Goal: Task Accomplishment & Management: Use online tool/utility

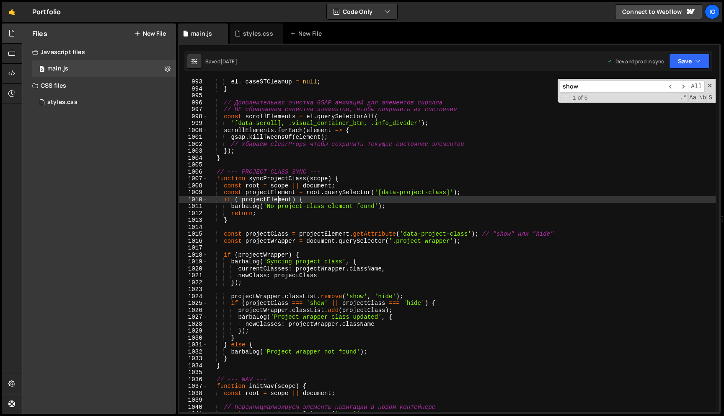
scroll to position [5638, 0]
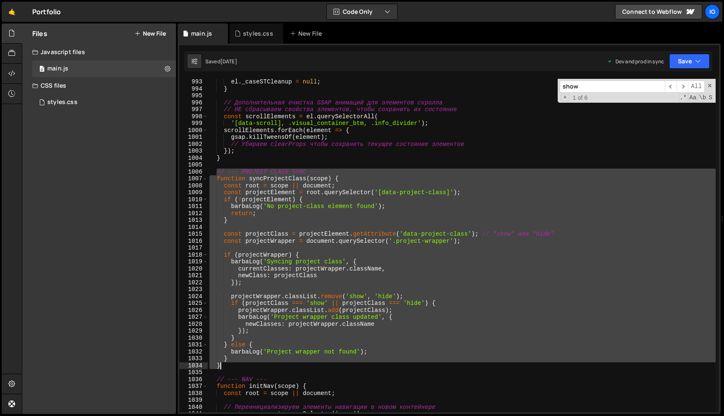
drag, startPoint x: 217, startPoint y: 172, endPoint x: 273, endPoint y: 363, distance: 198.8
click at [273, 363] on div "el . _caseSTCleanup = null ; } // Дополнительная очистка GSAP анимаций для элем…" at bounding box center [462, 251] width 508 height 347
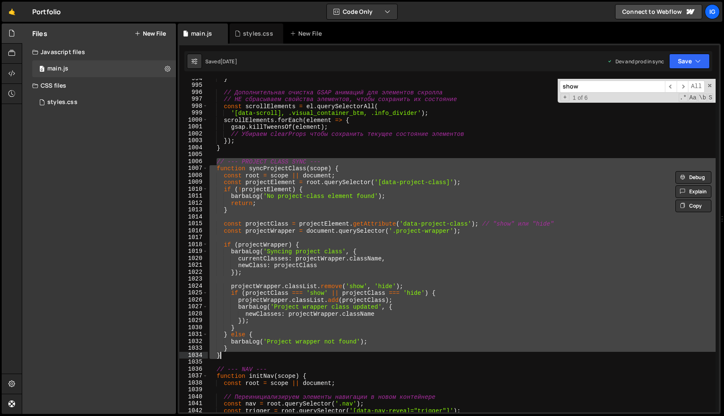
scroll to position [5648, 0]
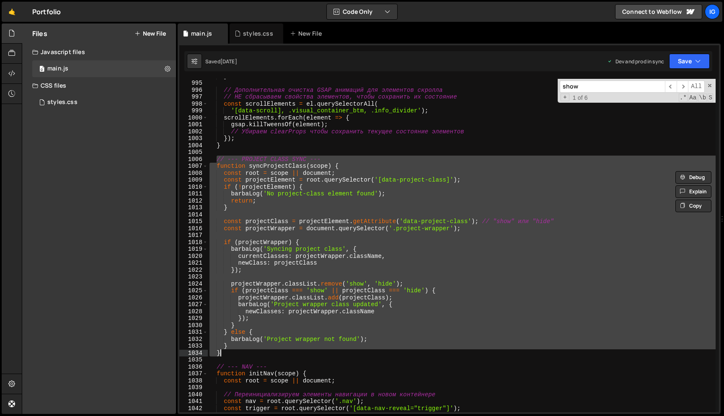
click at [337, 194] on div "} // Дополнительная очистка GSAP анимаций для элементов скролла // НЕ сбрасывае…" at bounding box center [462, 246] width 508 height 347
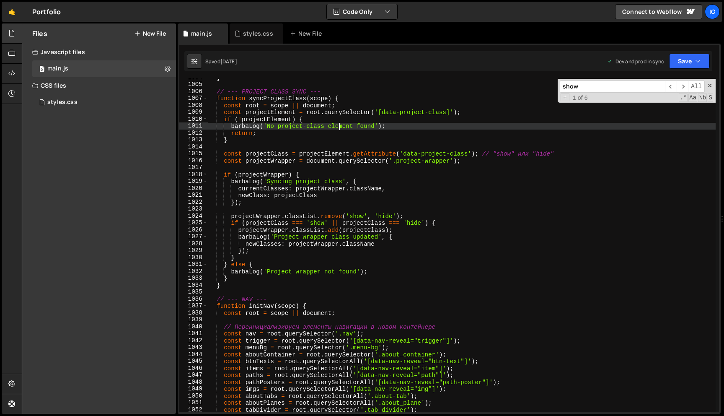
scroll to position [5704, 0]
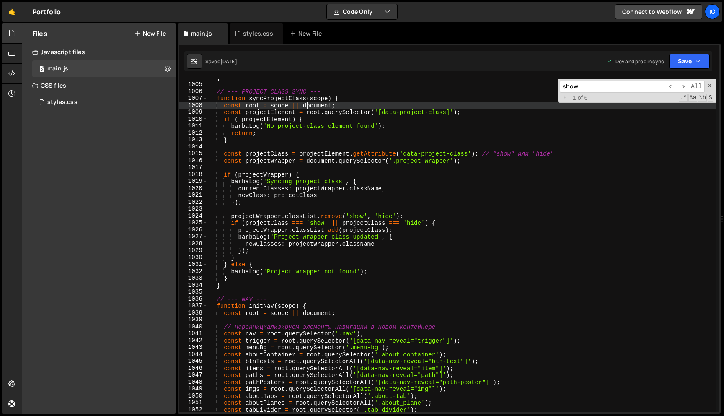
click at [308, 105] on div "} // --- PROJECT CLASS SYNC --- function syncProjectClass ( scope ) { const roo…" at bounding box center [462, 247] width 508 height 347
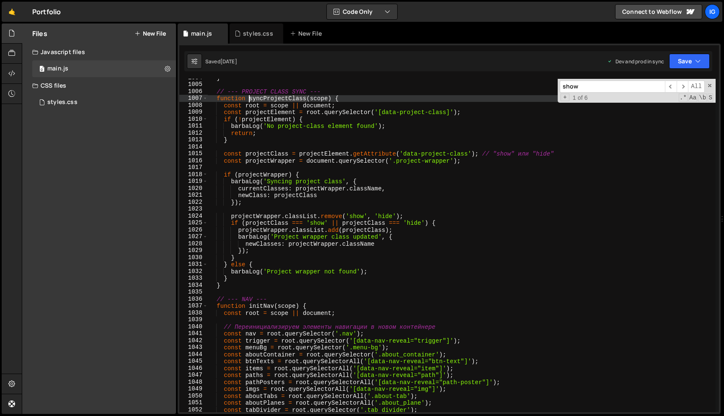
drag, startPoint x: 307, startPoint y: 99, endPoint x: 250, endPoint y: 97, distance: 56.6
click at [250, 97] on div "} // --- PROJECT CLASS SYNC --- function syncProjectClass ( scope ) { const roo…" at bounding box center [462, 247] width 508 height 347
type textarea "function syncProjectClass(scope) {"
click at [590, 85] on input "show" at bounding box center [612, 86] width 105 height 12
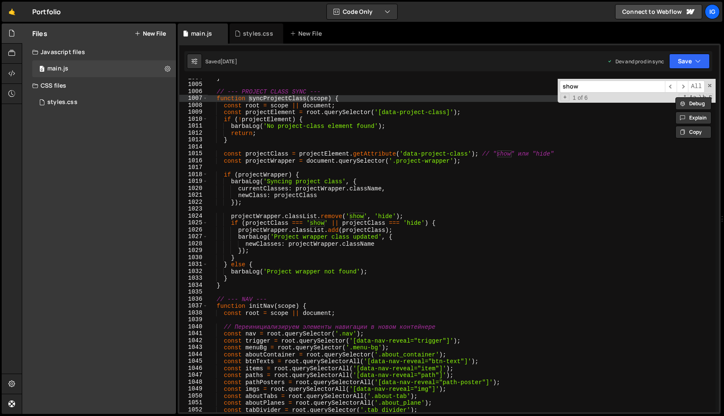
click at [590, 85] on input "show" at bounding box center [612, 86] width 105 height 12
paste input "syncProjectClass"
drag, startPoint x: 592, startPoint y: 85, endPoint x: 545, endPoint y: 86, distance: 47.4
click at [545, 86] on div "} // --- PROJECT CLASS SYNC --- function syncProjectClass ( scope ) { const roo…" at bounding box center [462, 245] width 508 height 333
type input "ProjectClass"
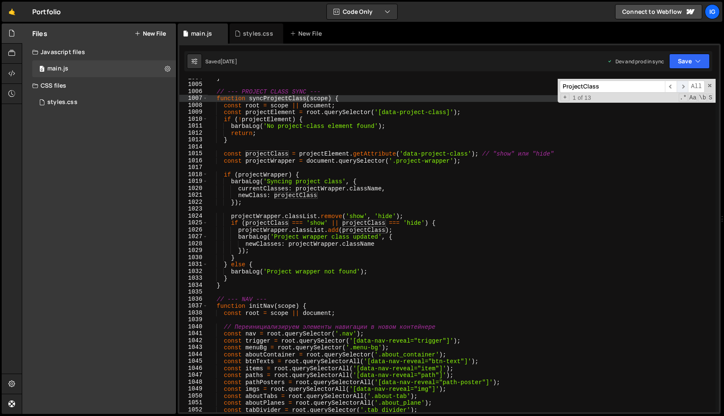
click at [686, 91] on span "​" at bounding box center [683, 86] width 12 height 12
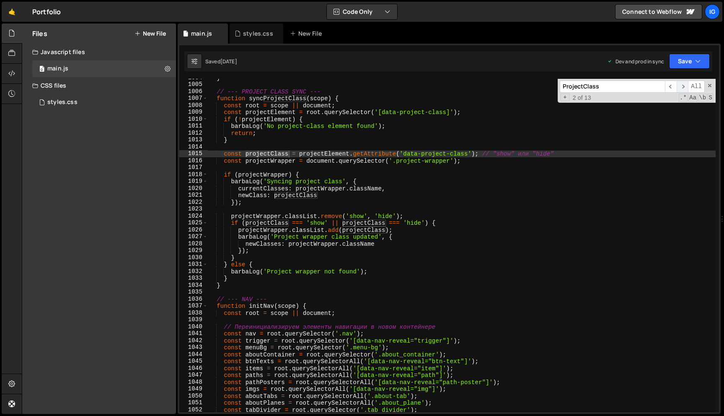
click at [685, 89] on span "​" at bounding box center [683, 86] width 12 height 12
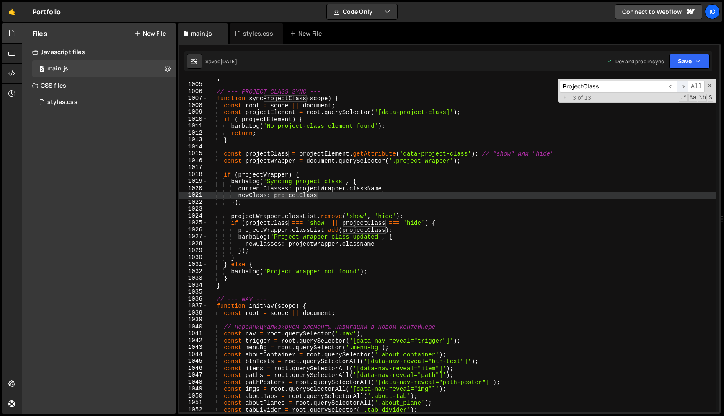
click at [685, 89] on span "​" at bounding box center [683, 86] width 12 height 12
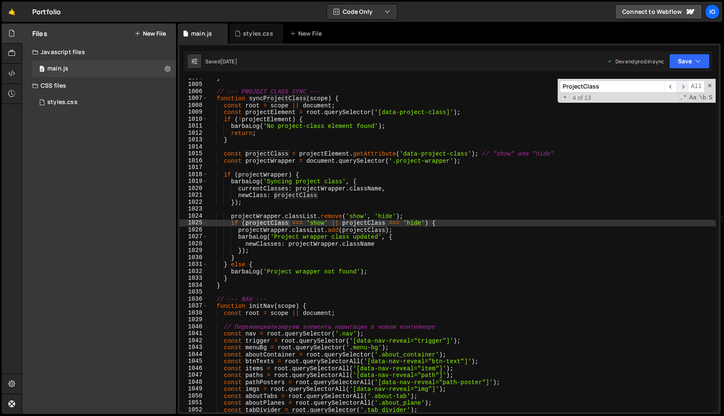
click at [685, 89] on span "​" at bounding box center [683, 86] width 12 height 12
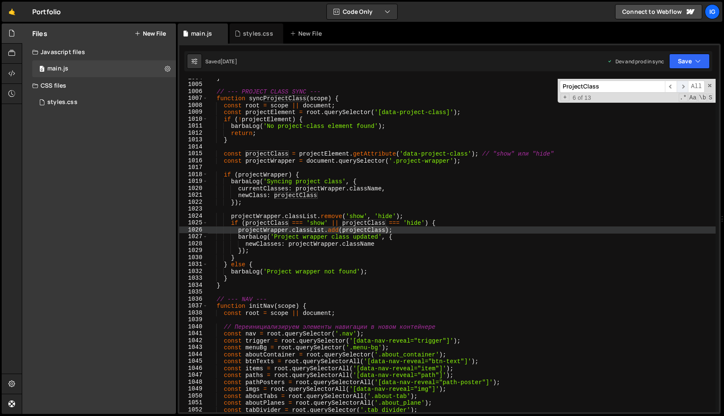
click at [685, 89] on span "​" at bounding box center [683, 86] width 12 height 12
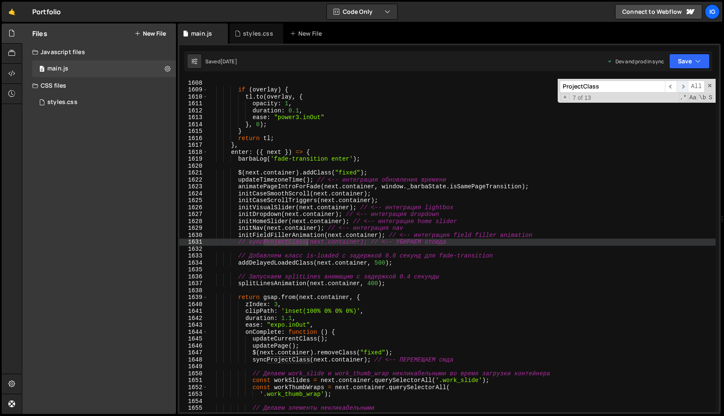
scroll to position [9132, 0]
click at [685, 89] on span "​" at bounding box center [683, 86] width 12 height 12
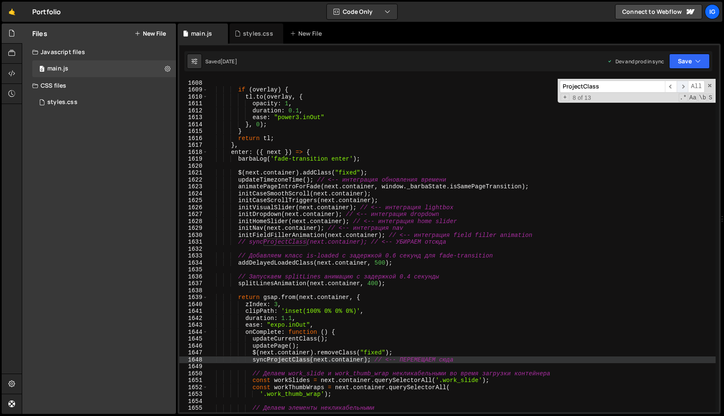
click at [685, 89] on span "​" at bounding box center [683, 86] width 12 height 12
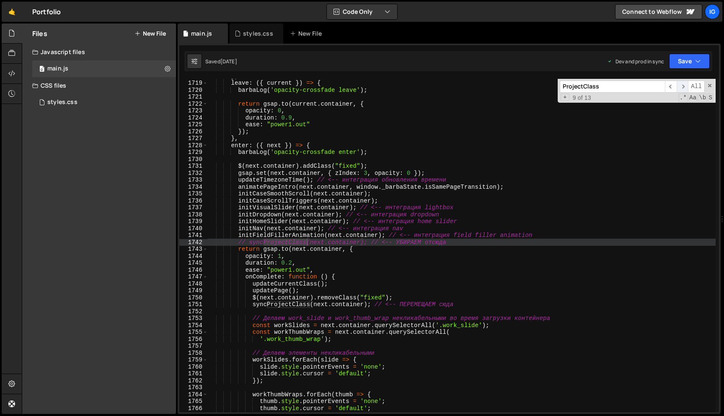
click at [685, 89] on span "​" at bounding box center [683, 86] width 12 height 12
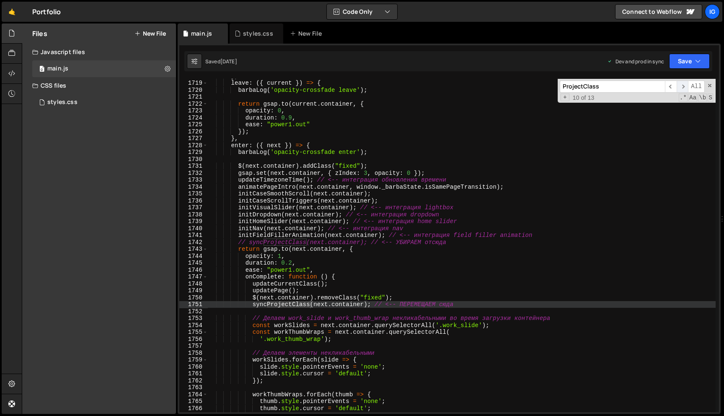
click at [685, 89] on span "​" at bounding box center [683, 86] width 12 height 12
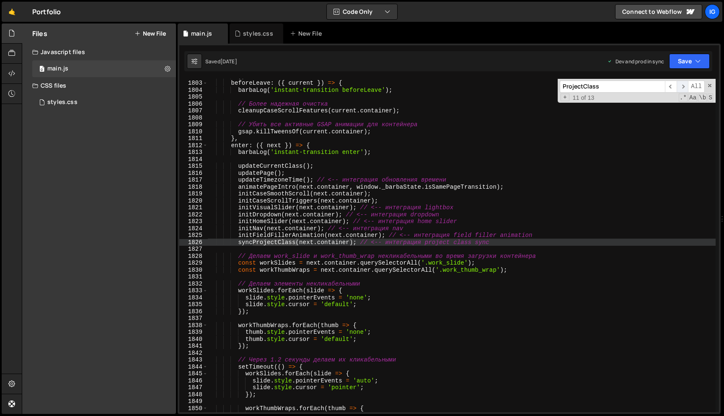
click at [685, 89] on span "​" at bounding box center [683, 86] width 12 height 12
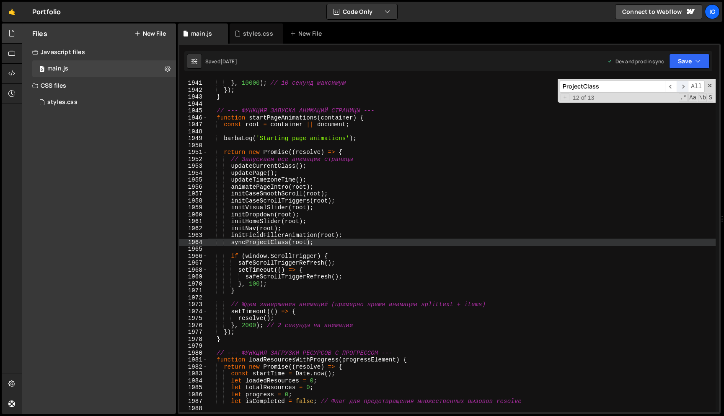
click at [685, 89] on span "​" at bounding box center [683, 86] width 12 height 12
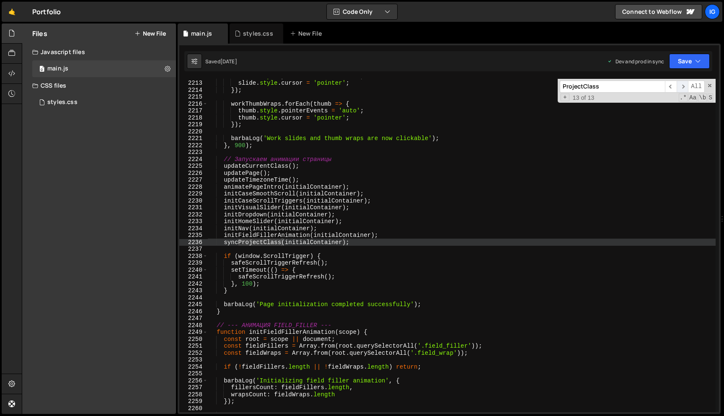
click at [685, 89] on span "​" at bounding box center [683, 86] width 12 height 12
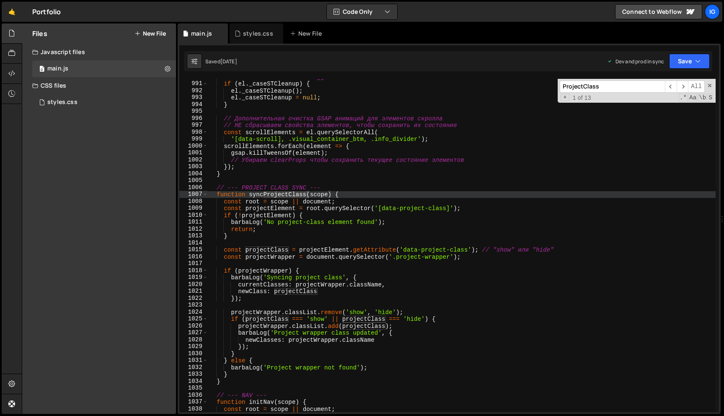
scroll to position [5626, 0]
click at [338, 113] on div "// Очистка case scroll triggers if ( el . _caseSTCleanup ) { el . _caseSTCleanu…" at bounding box center [462, 246] width 508 height 347
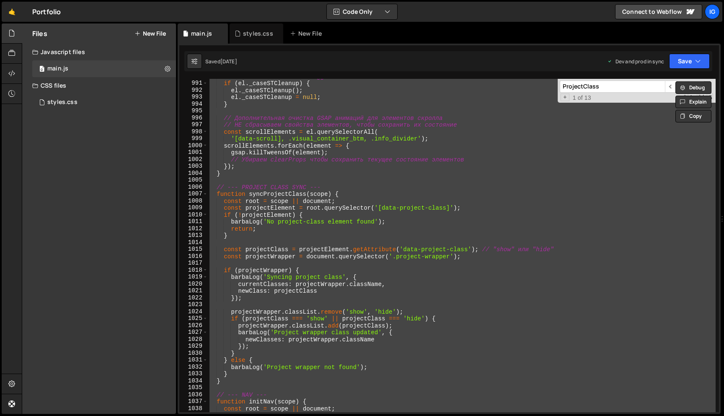
click at [303, 168] on div "// Очистка case scroll triggers if ( el . _caseSTCleanup ) { el . _caseSTCleanu…" at bounding box center [462, 246] width 508 height 347
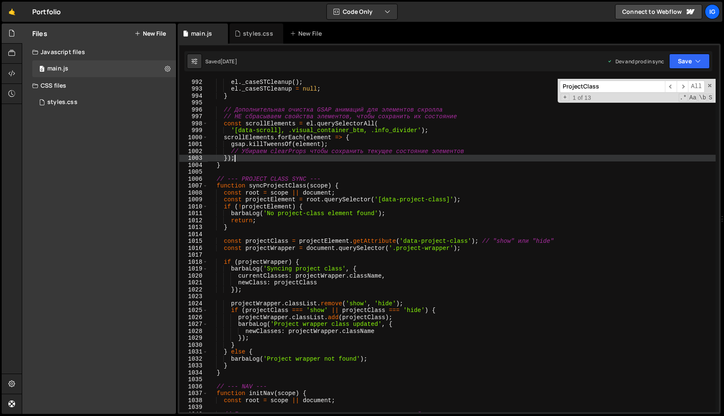
scroll to position [5633, 0]
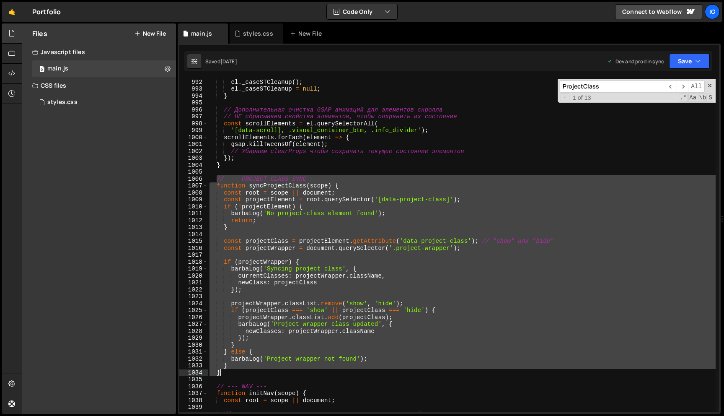
drag, startPoint x: 218, startPoint y: 176, endPoint x: 230, endPoint y: 371, distance: 194.9
click at [231, 371] on div "el . _caseSTCleanup ( ) ; el . _caseSTCleanup = null ; } // Дополнительная очис…" at bounding box center [462, 251] width 508 height 347
paste textarea
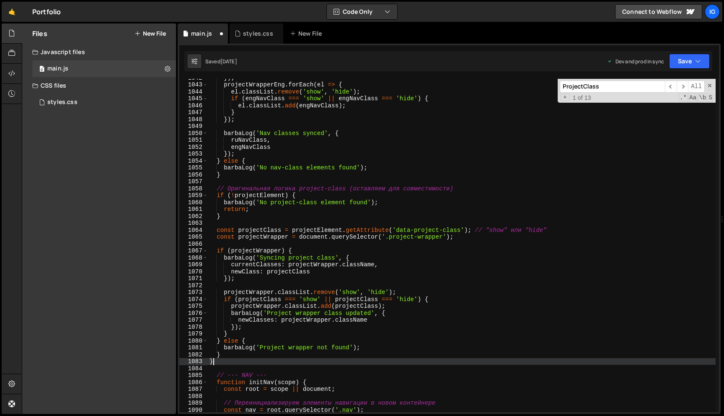
scroll to position [5807, 0]
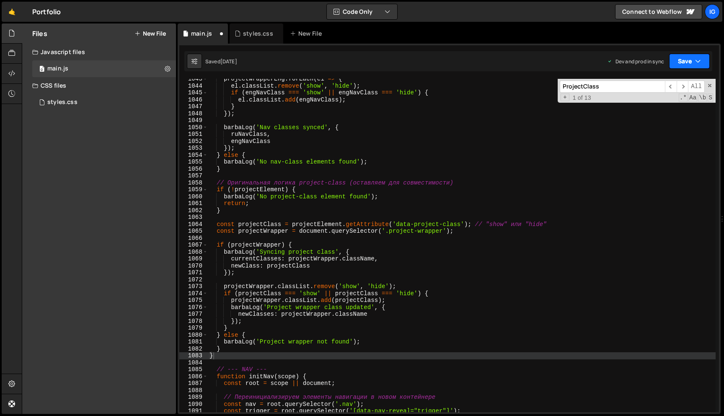
click at [684, 67] on button "Save" at bounding box center [689, 61] width 41 height 15
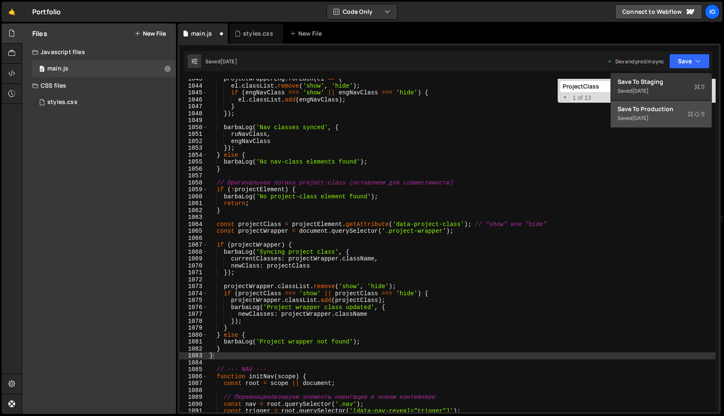
click at [661, 115] on div "Saved [DATE]" at bounding box center [661, 118] width 87 height 10
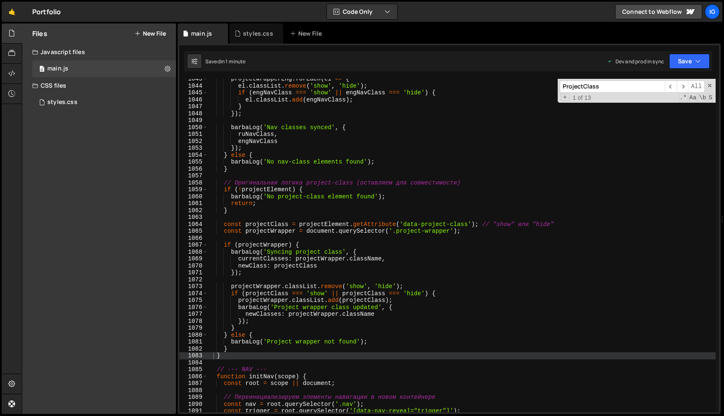
click at [302, 128] on div "projectWrapperEng . forEach ( el => { el . classList . remove ( 'show' , 'hide'…" at bounding box center [462, 248] width 508 height 347
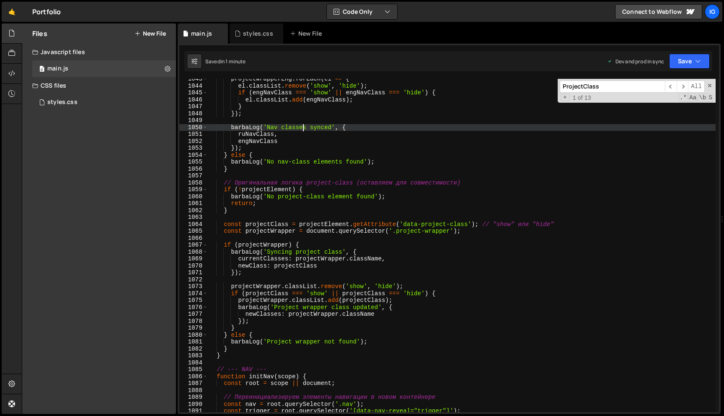
type textarea "}"
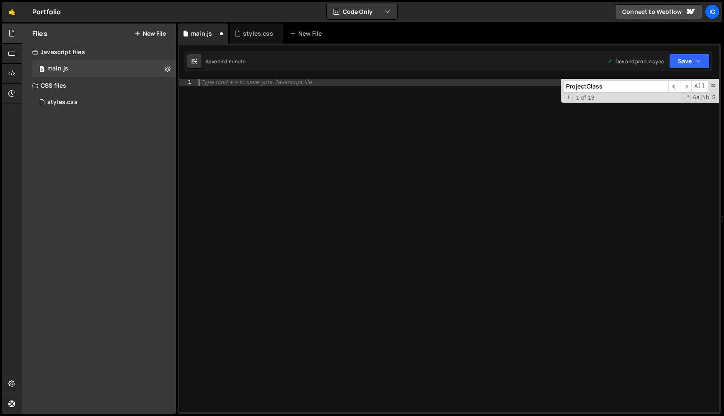
scroll to position [13403, 0]
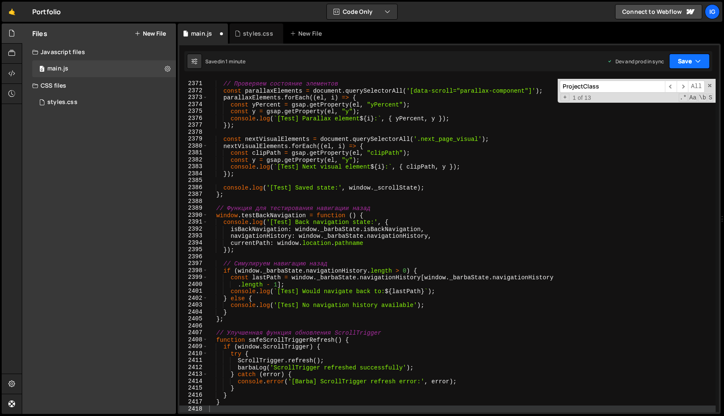
click at [680, 60] on button "Save" at bounding box center [689, 61] width 41 height 15
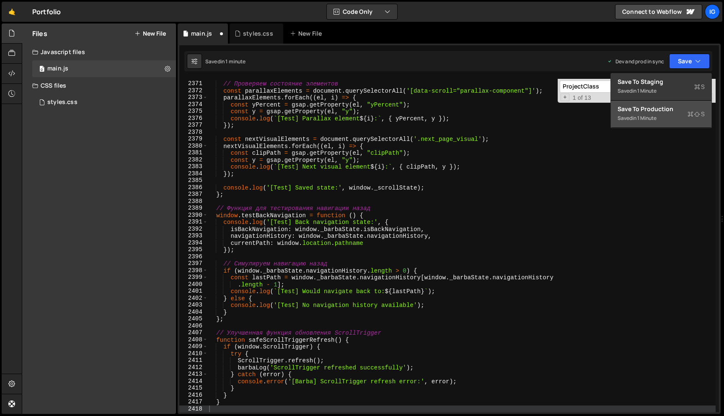
click at [654, 112] on div "Save to Production S" at bounding box center [661, 109] width 87 height 8
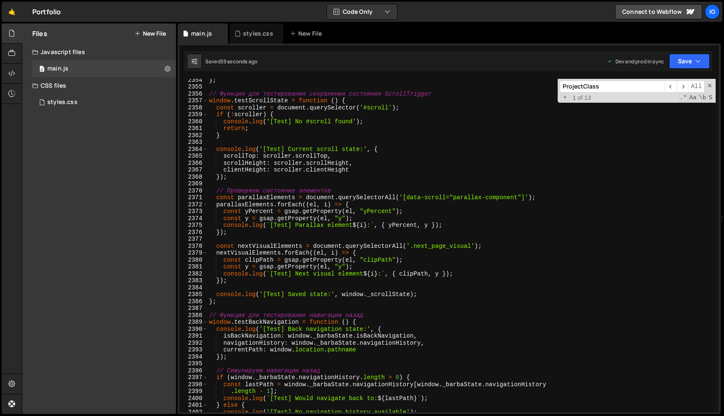
scroll to position [13343, 0]
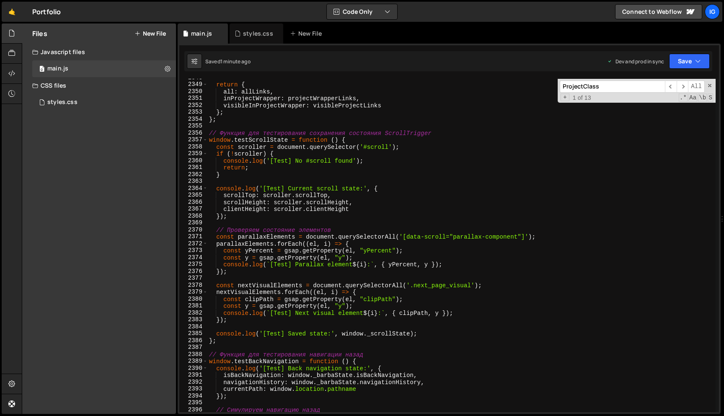
click at [651, 101] on div "ProjectClass ​ ​ All Replace All + 1 of 13 .* Aa \b S" at bounding box center [637, 91] width 158 height 24
click at [685, 88] on span "​" at bounding box center [683, 86] width 12 height 12
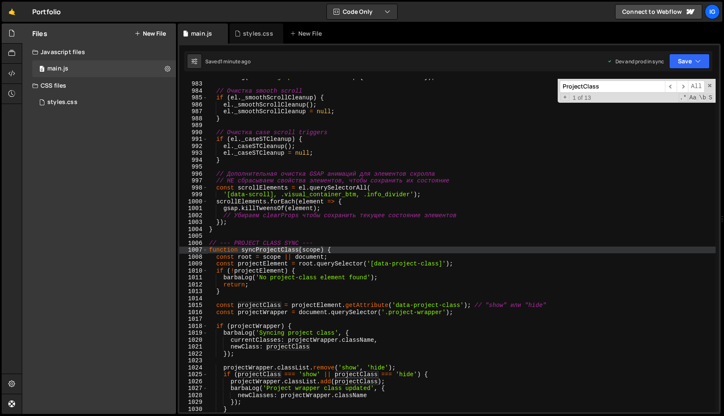
scroll to position [5724, 0]
